Goal: Navigation & Orientation: Find specific page/section

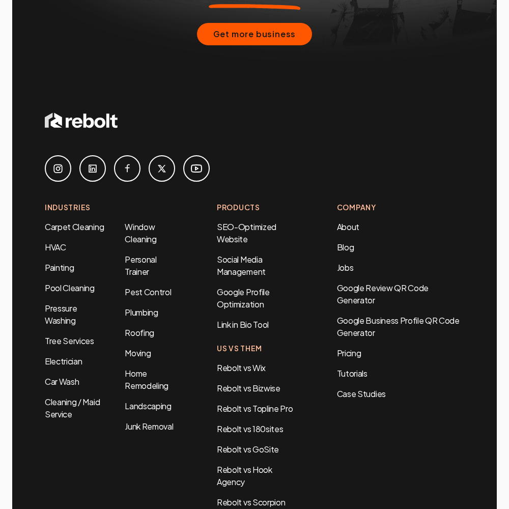
scroll to position [4124, 0]
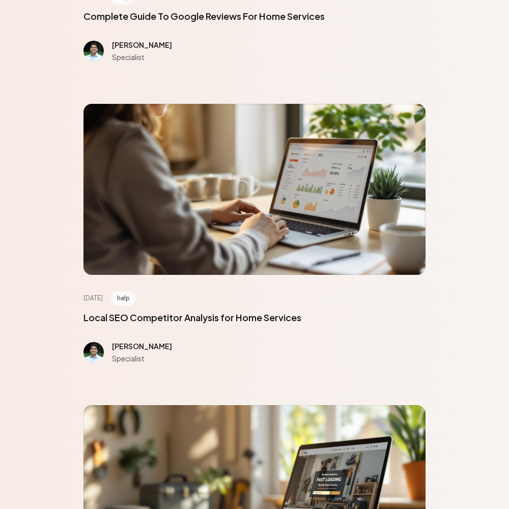
scroll to position [4579, 0]
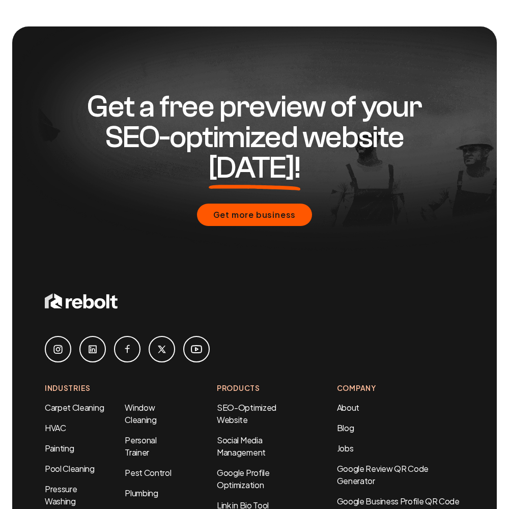
scroll to position [768, 0]
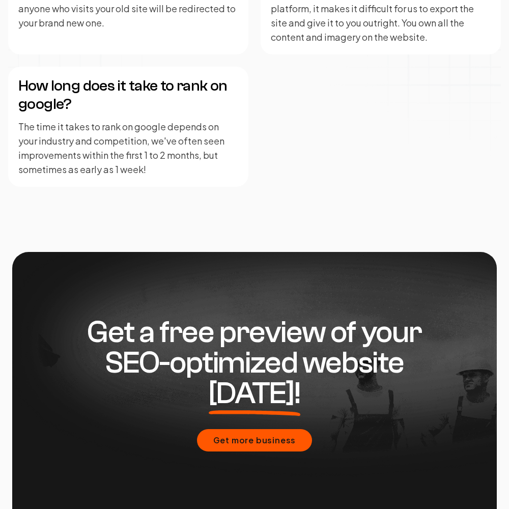
scroll to position [2506, 0]
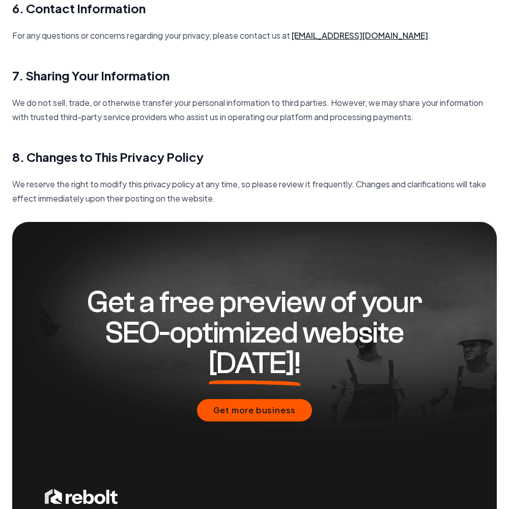
scroll to position [1472, 0]
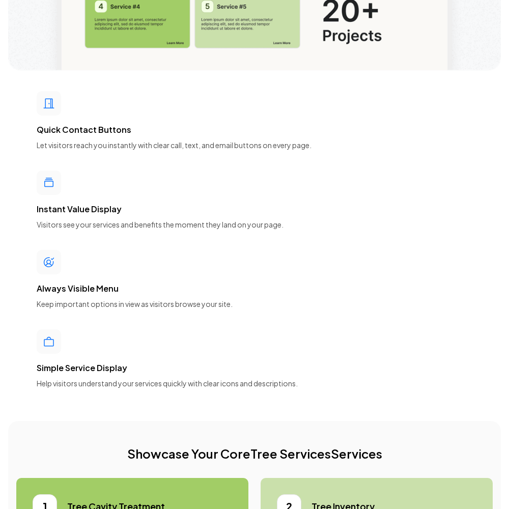
scroll to position [4579, 0]
